Goal: Information Seeking & Learning: Find specific fact

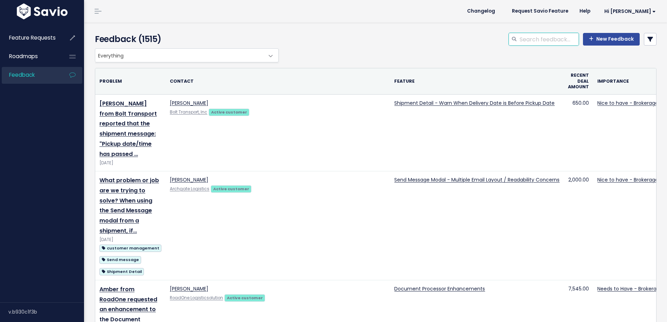
click at [525, 40] on input "search" at bounding box center [549, 39] width 60 height 13
type input "preferred"
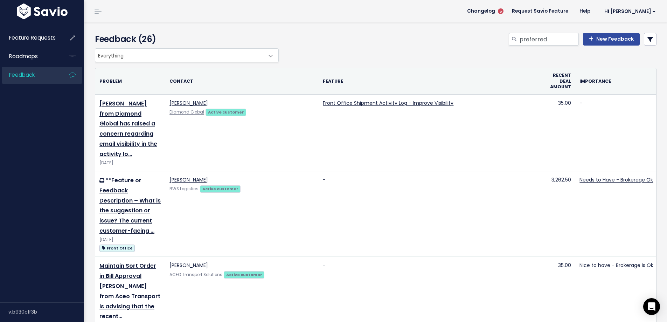
drag, startPoint x: 470, startPoint y: 223, endPoint x: 479, endPoint y: 54, distance: 170.0
click at [550, 40] on input "preferred" at bounding box center [549, 39] width 60 height 13
type input "preferred regions"
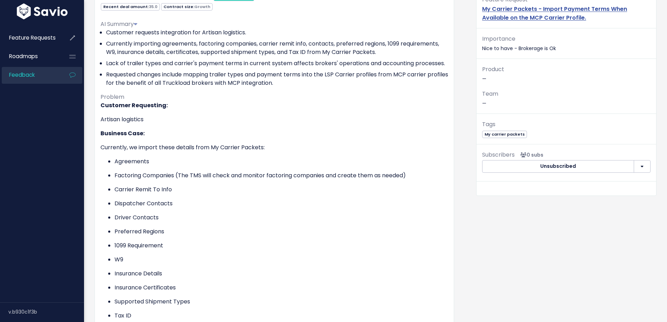
scroll to position [105, 0]
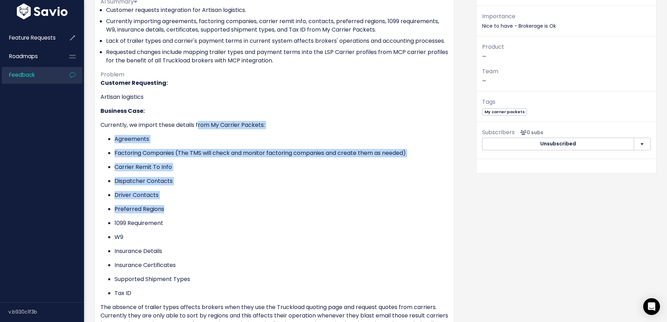
drag, startPoint x: 200, startPoint y: 119, endPoint x: 219, endPoint y: 209, distance: 91.7
click at [219, 209] on div "Customer Requesting: Artisan logistics Business Case: Currently, we import thes…" at bounding box center [274, 247] width 348 height 336
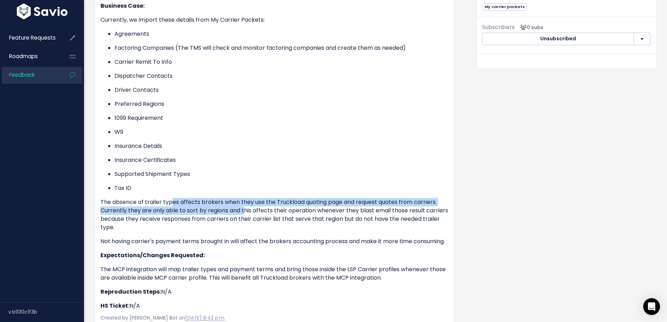
drag, startPoint x: 173, startPoint y: 203, endPoint x: 246, endPoint y: 212, distance: 73.1
click at [245, 212] on p "The absence of trailer types affects brokers when they use the Truckload quotin…" at bounding box center [274, 215] width 348 height 34
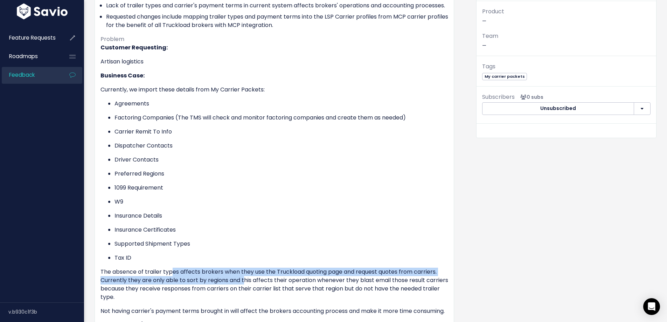
scroll to position [105, 0]
